Goal: Navigation & Orientation: Find specific page/section

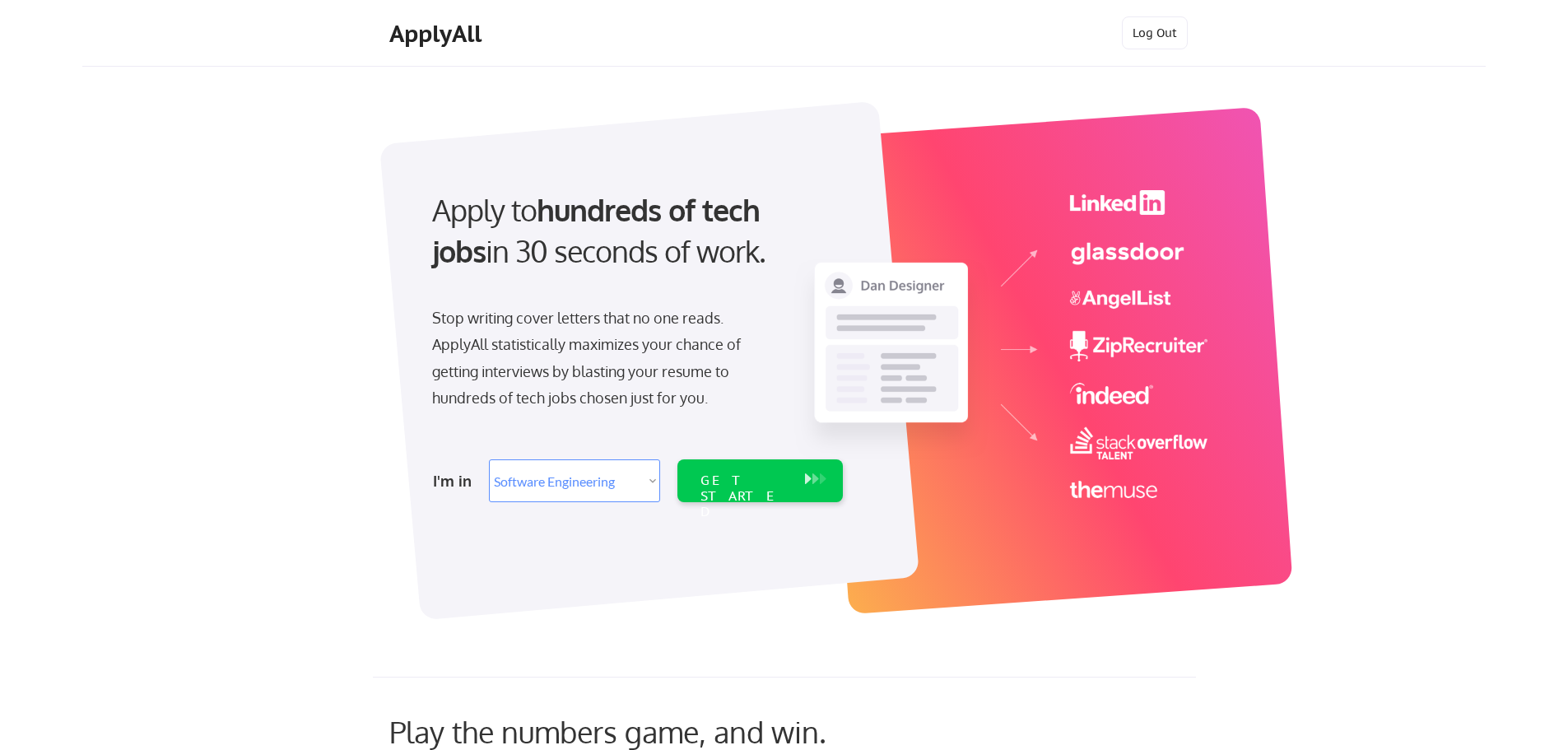
select select ""engineering""
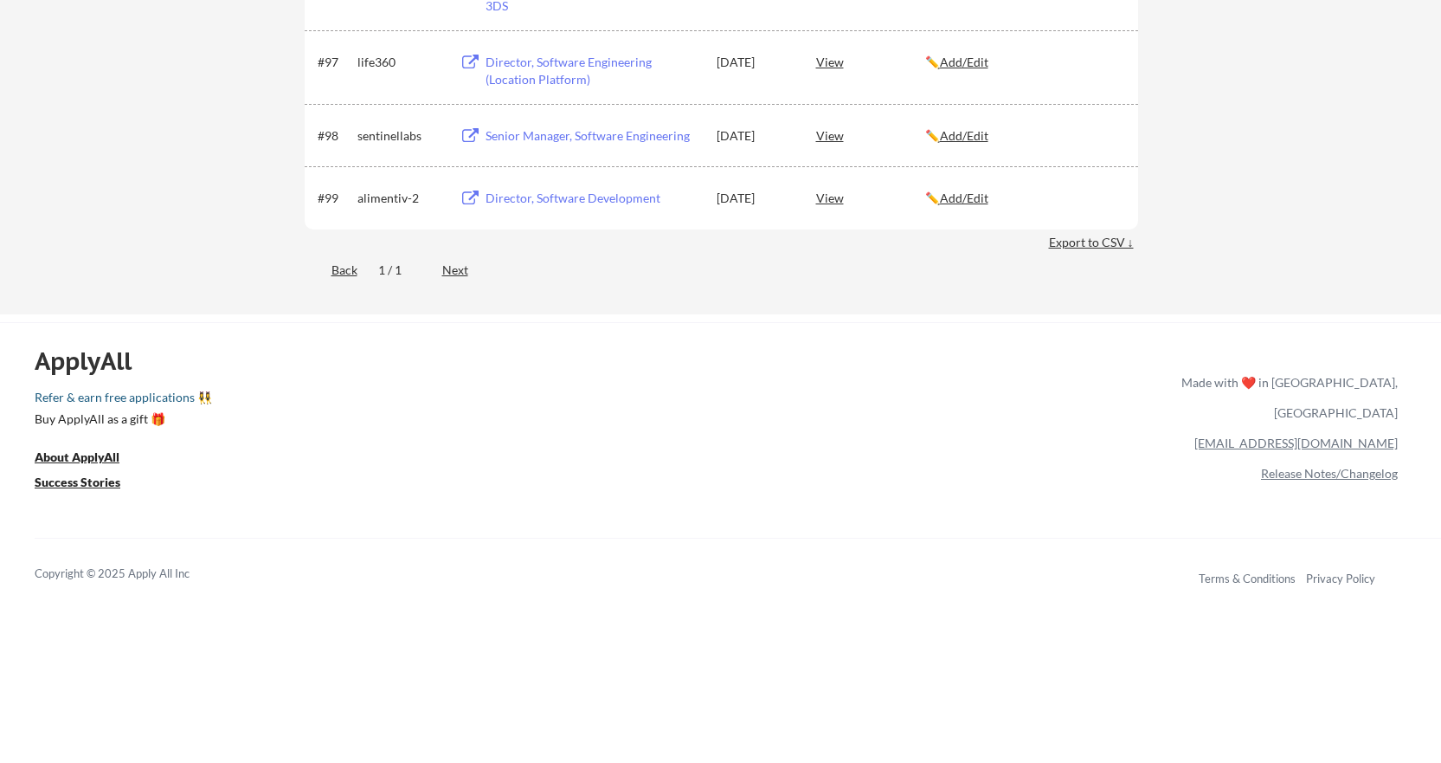
scroll to position [6753, 0]
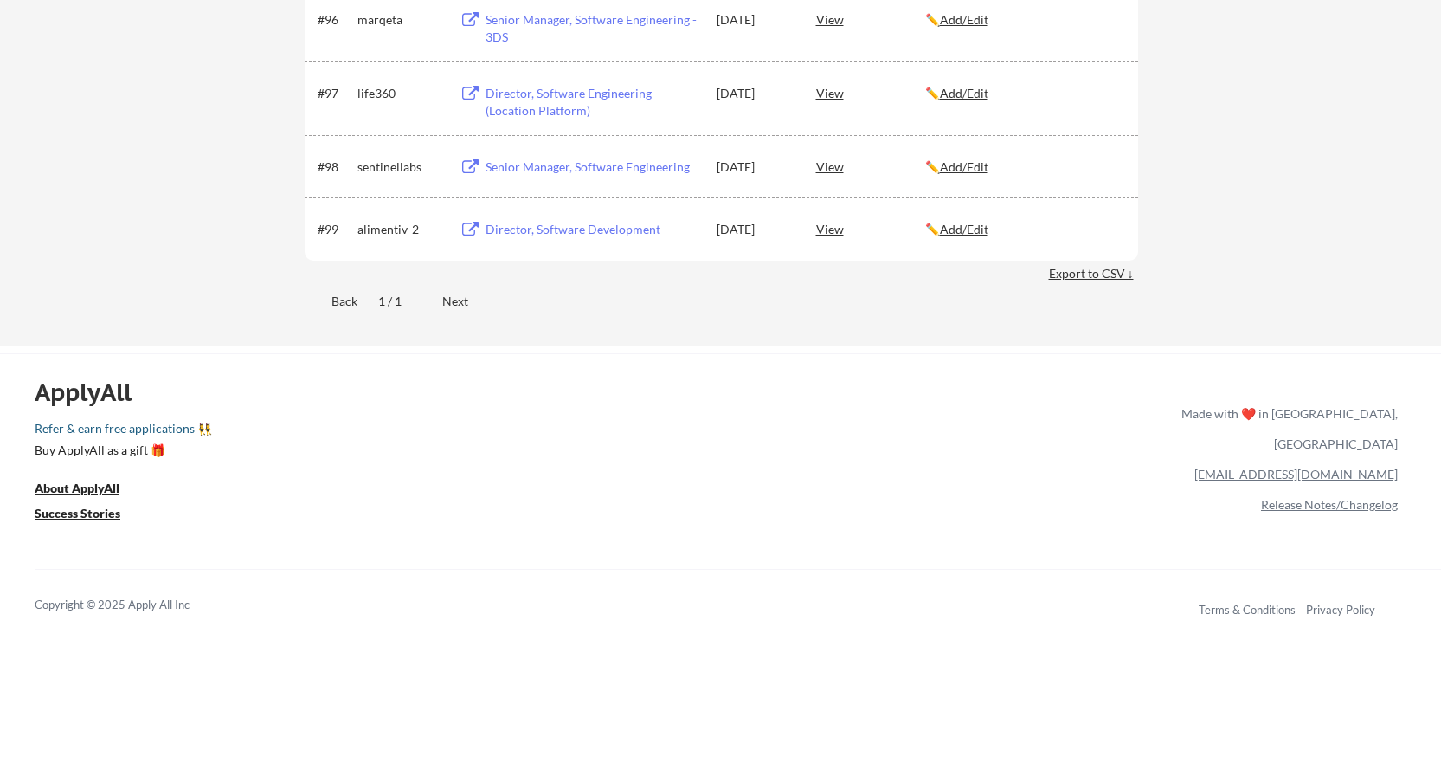
click at [202, 428] on link "Refer & earn free applications 👯‍♀️" at bounding box center [427, 431] width 785 height 18
